Goal: Check status: Check status

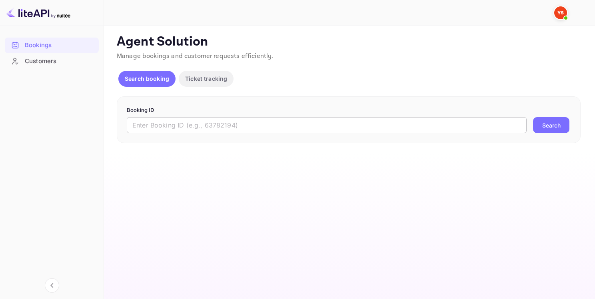
click at [204, 131] on input "text" at bounding box center [327, 125] width 400 height 16
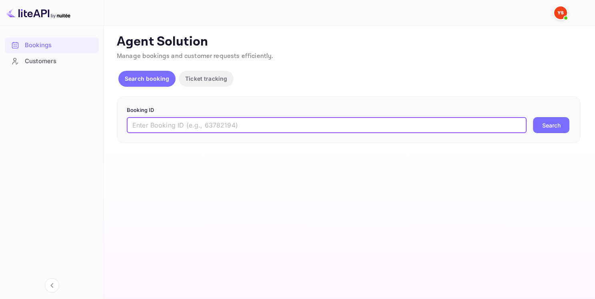
paste input "9319114"
type input "9319114"
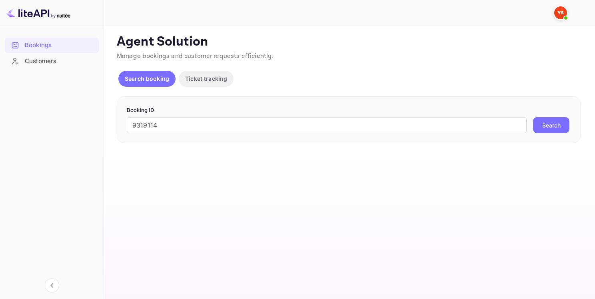
click at [548, 125] on button "Search" at bounding box center [551, 125] width 36 height 16
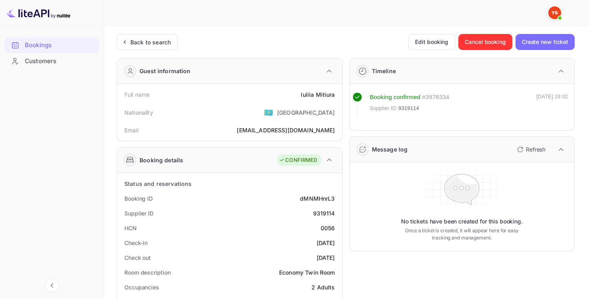
click at [310, 92] on div "[PERSON_NAME]" at bounding box center [318, 94] width 34 height 8
drag, startPoint x: 301, startPoint y: 96, endPoint x: 335, endPoint y: 91, distance: 34.6
click at [335, 91] on div "Full name [PERSON_NAME]" at bounding box center [229, 94] width 219 height 15
copy div "[PERSON_NAME]"
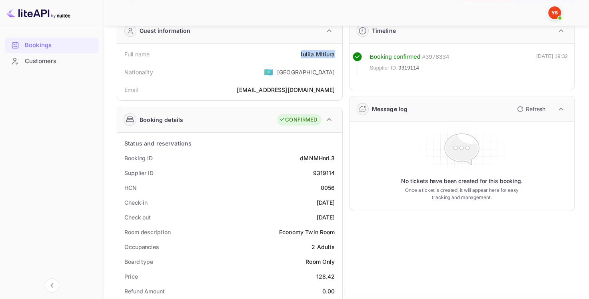
scroll to position [80, 0]
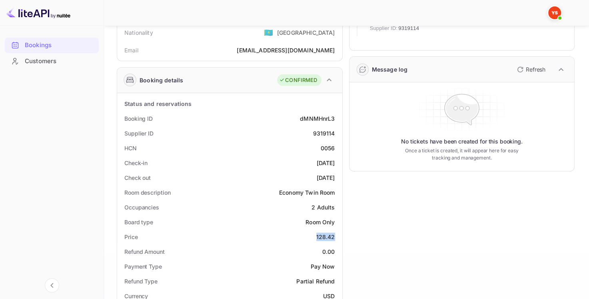
drag, startPoint x: 315, startPoint y: 238, endPoint x: 339, endPoint y: 237, distance: 24.0
copy div "128.42"
